Goal: Information Seeking & Learning: Find specific page/section

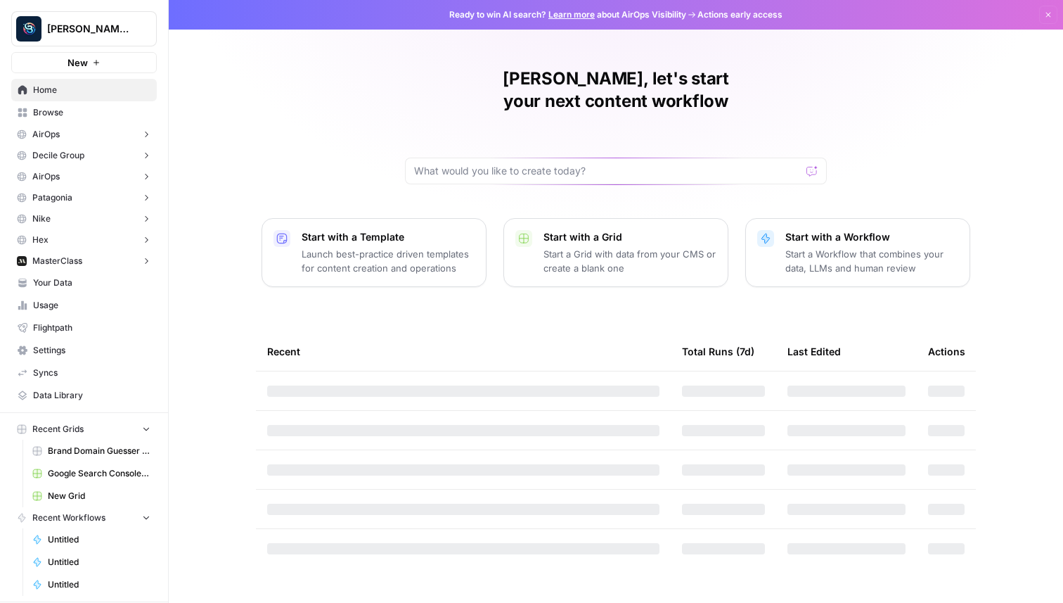
click at [70, 17] on button "[PERSON_NAME] Personal" at bounding box center [84, 28] width 146 height 35
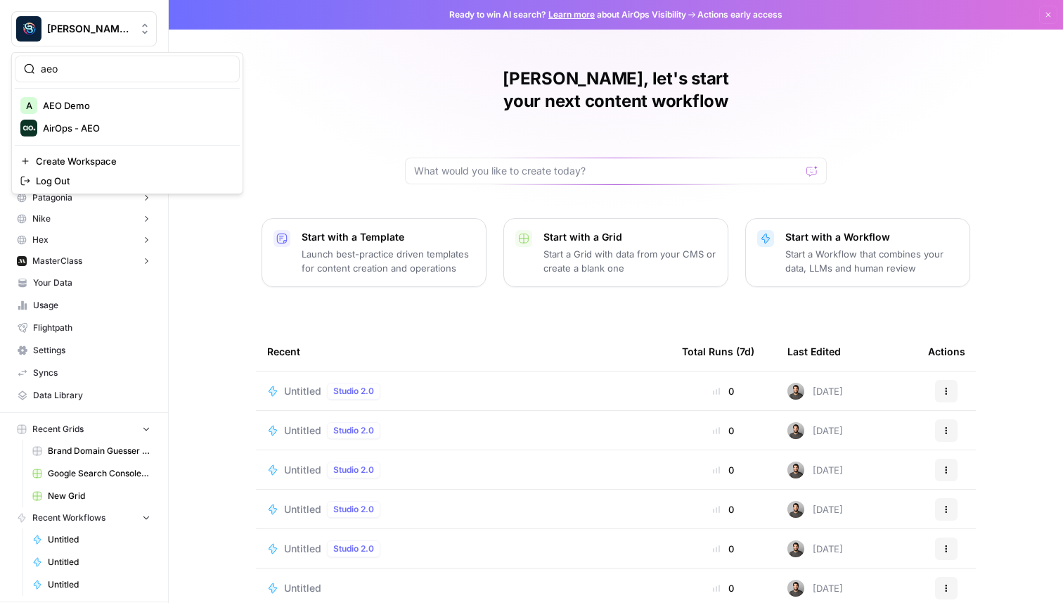
type input "aeo"
click at [96, 131] on span "AirOps - AEO" at bounding box center [136, 128] width 186 height 14
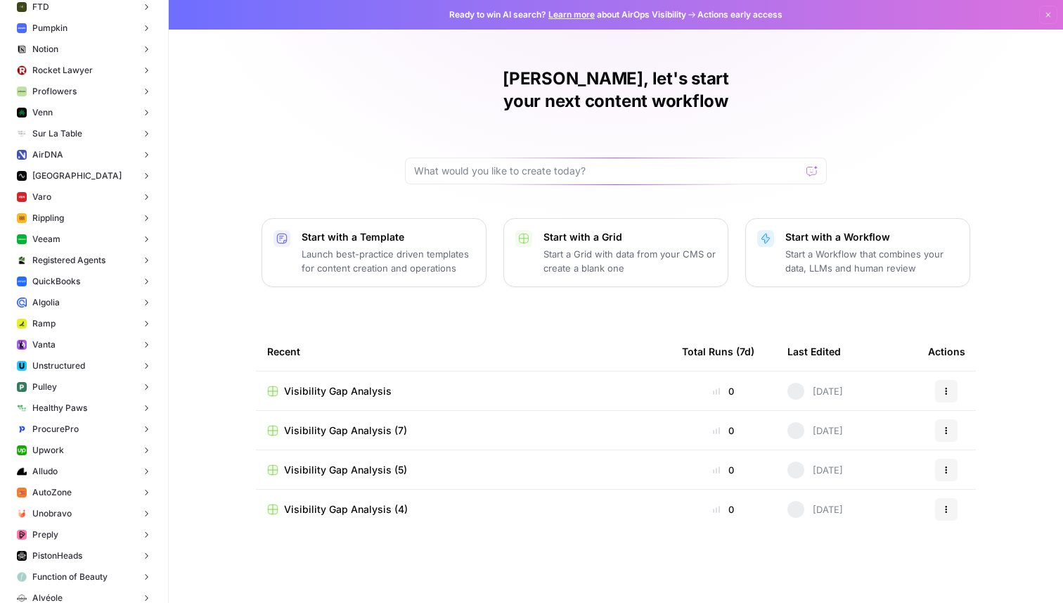
scroll to position [65, 0]
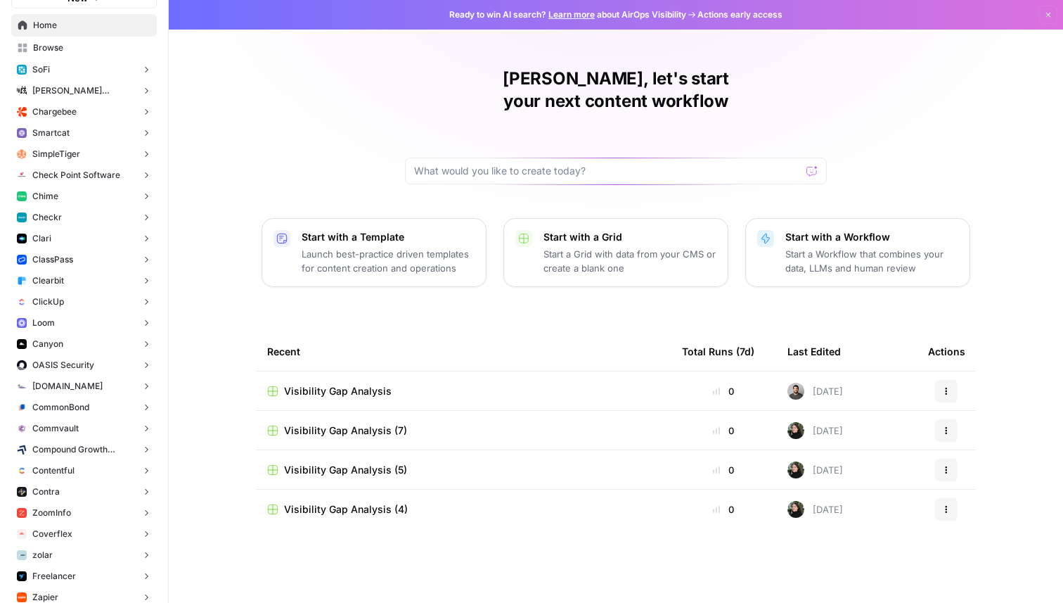
click at [61, 302] on span "ClickUp" at bounding box center [48, 301] width 32 height 13
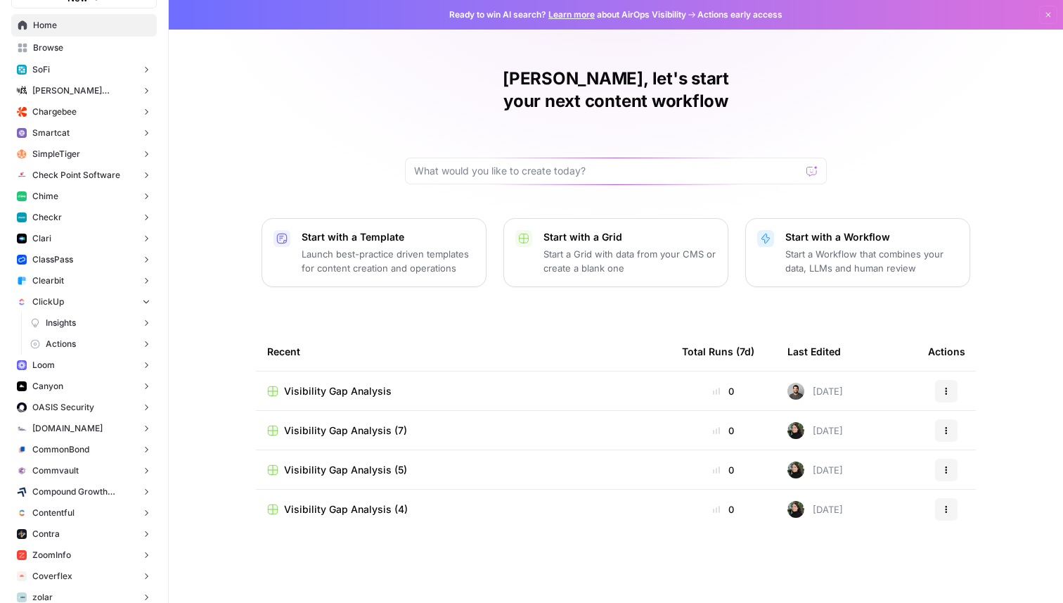
click at [63, 319] on span "Insights" at bounding box center [61, 322] width 30 height 13
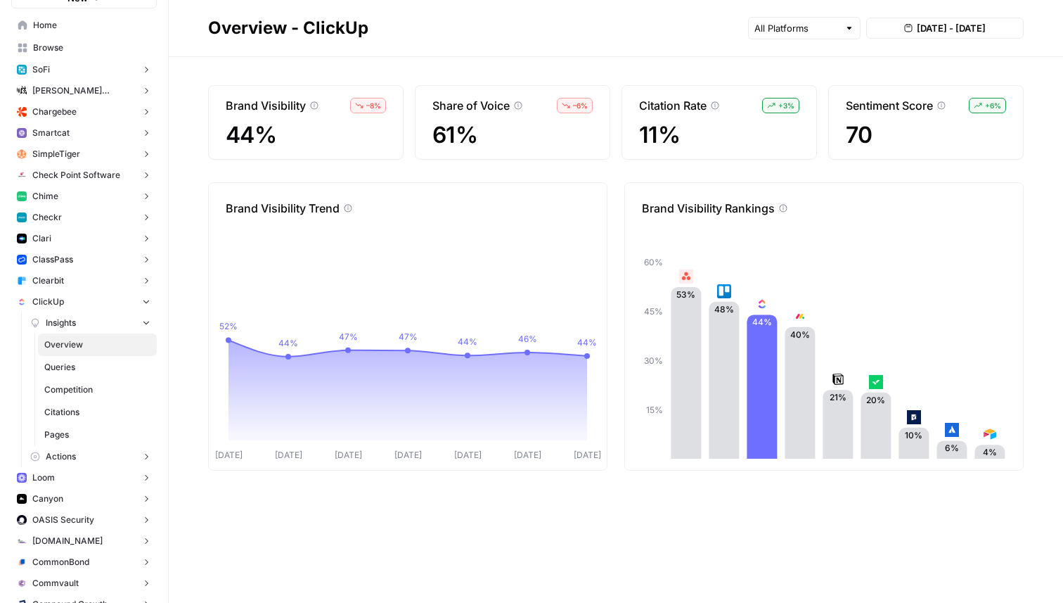
click at [87, 368] on span "Queries" at bounding box center [97, 367] width 106 height 13
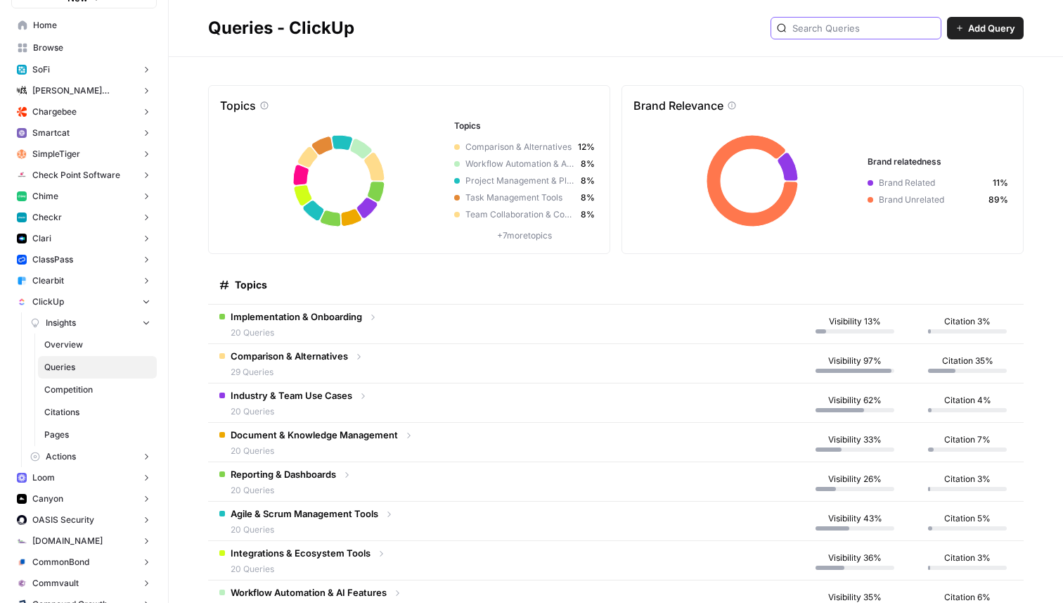
click at [877, 34] on input "text" at bounding box center [863, 28] width 143 height 14
type input "h"
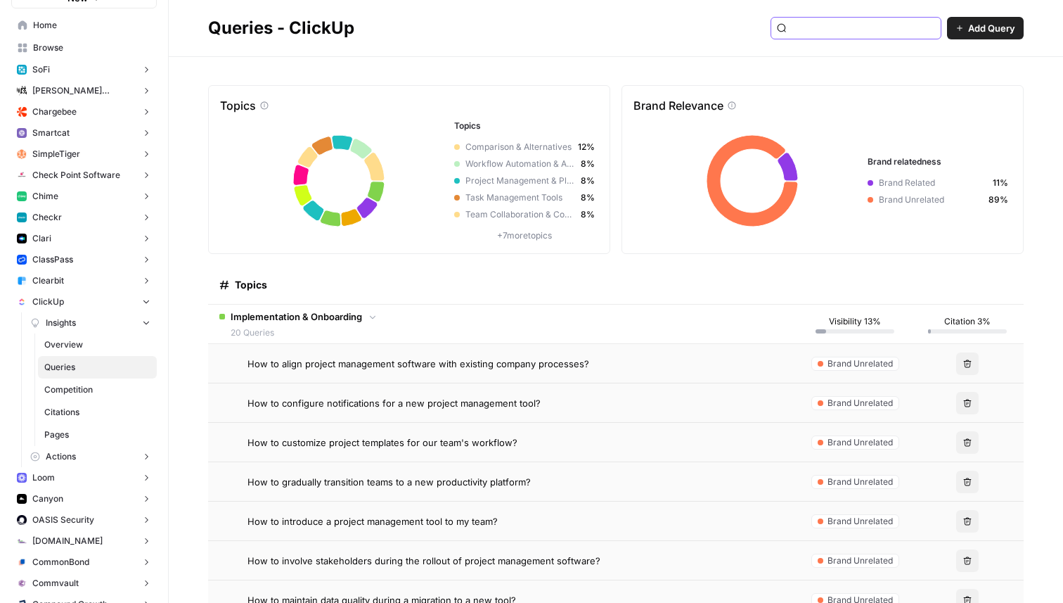
click at [868, 30] on input "text" at bounding box center [863, 28] width 143 height 14
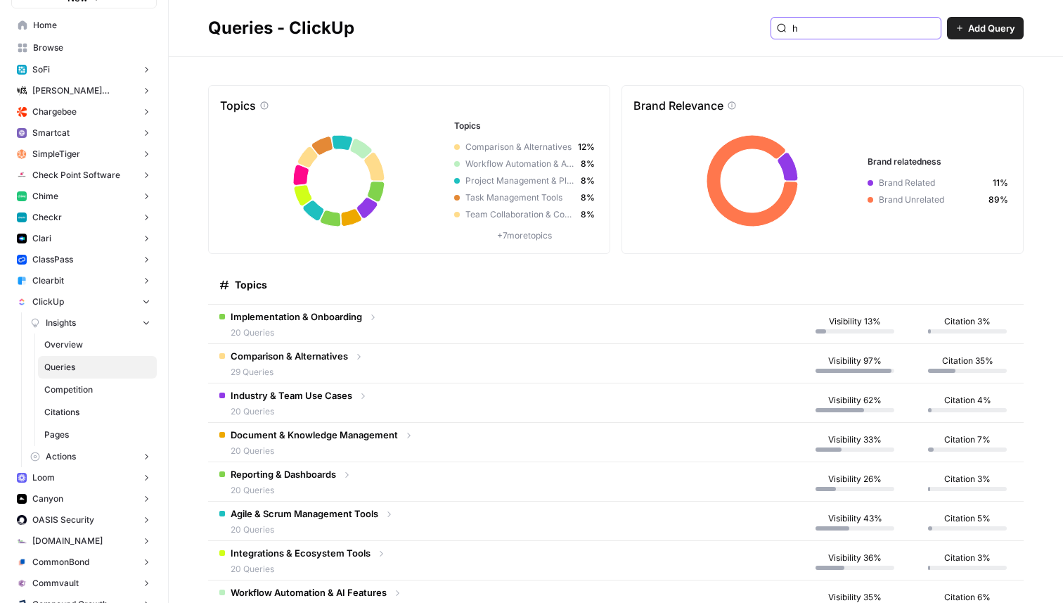
type input "o"
